Goal: Transaction & Acquisition: Purchase product/service

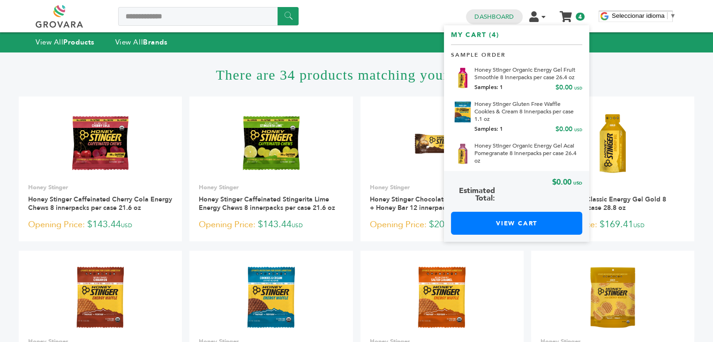
click at [577, 12] on li "My Cart My Cart (4) Sample Order Honey Stinger Organic Energy Gel Fruit Smoothi…" at bounding box center [572, 16] width 36 height 9
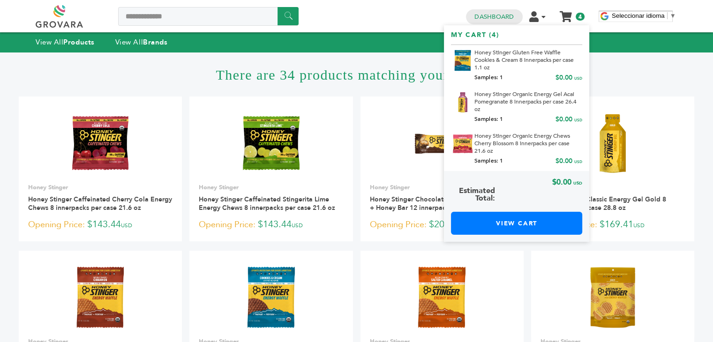
scroll to position [60, 0]
click at [573, 19] on li "My Cart My Cart (4) Sample Order Honey Stinger Organic Energy Gel Fruit Smoothi…" at bounding box center [572, 16] width 36 height 9
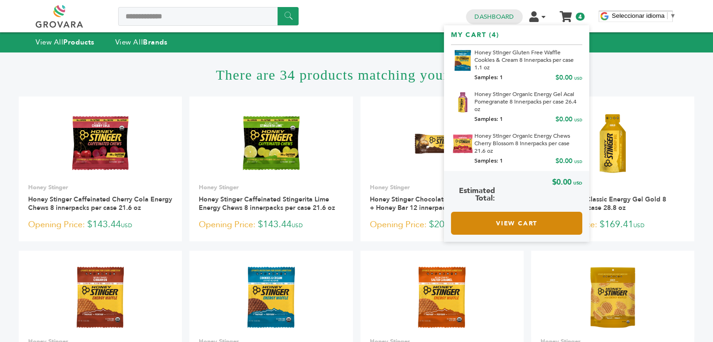
click at [510, 219] on link "View Cart" at bounding box center [516, 223] width 131 height 23
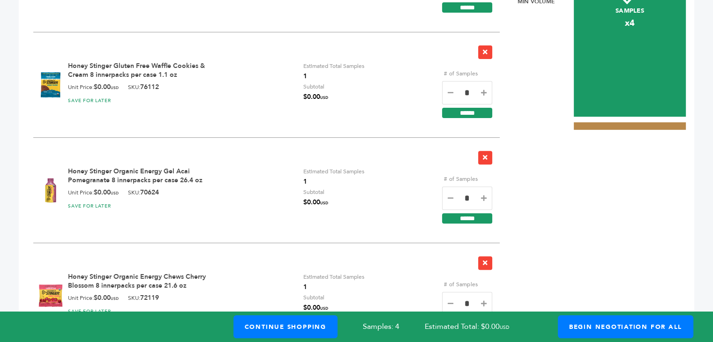
scroll to position [424, 0]
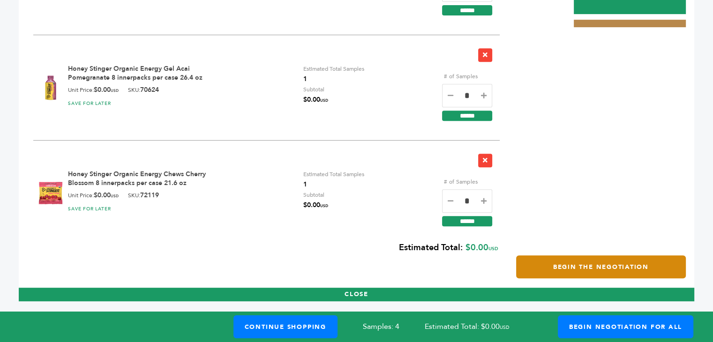
click at [640, 273] on link "Begin the Negotiation" at bounding box center [601, 267] width 170 height 23
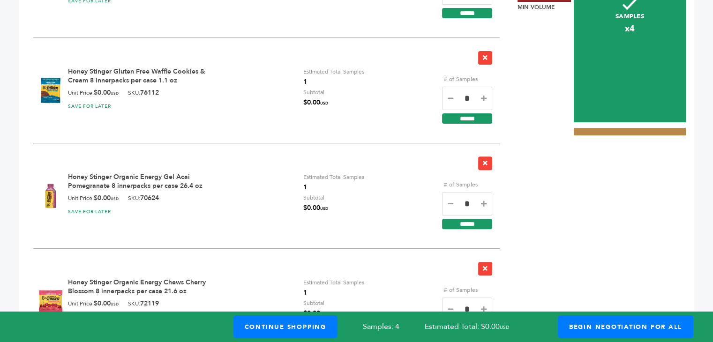
scroll to position [284, 0]
